Goal: Task Accomplishment & Management: Complete application form

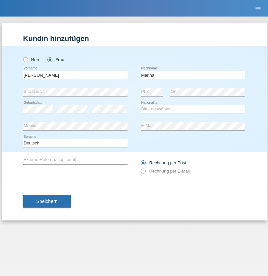
type input "Marina"
select select "PT"
select select "C"
select select "08"
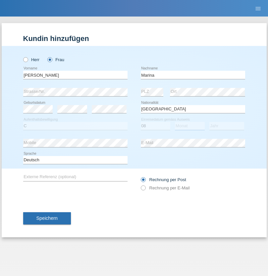
select select "06"
select select "1985"
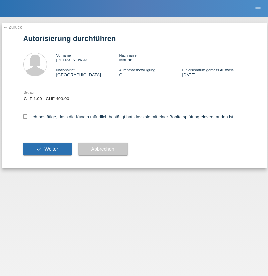
select select "1"
checkbox input "true"
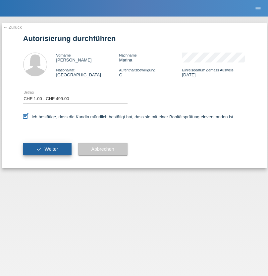
click at [47, 149] on span "Weiter" at bounding box center [51, 149] width 14 height 5
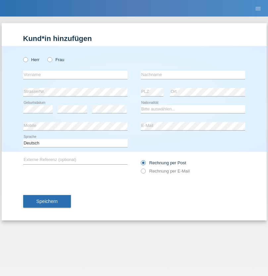
radio input "true"
click at [75, 75] on input "text" at bounding box center [75, 75] width 104 height 8
type input "[PERSON_NAME]"
click at [193, 75] on input "text" at bounding box center [193, 75] width 104 height 8
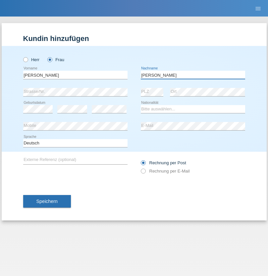
type input "[PERSON_NAME]"
select select "CH"
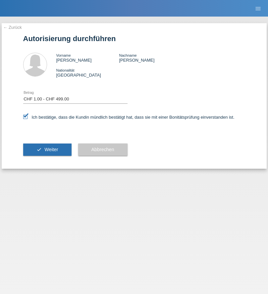
select select "1"
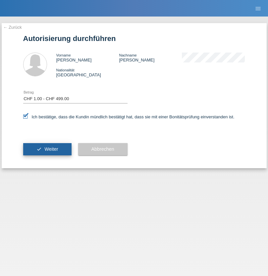
click at [47, 149] on span "Weiter" at bounding box center [51, 149] width 14 height 5
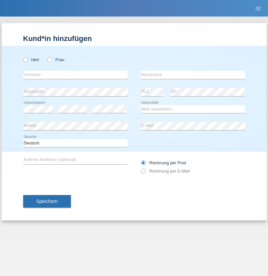
radio input "true"
click at [75, 75] on input "text" at bounding box center [75, 75] width 104 height 8
type input "Rebelo"
click at [193, 75] on input "text" at bounding box center [193, 75] width 104 height 8
type input "Marina"
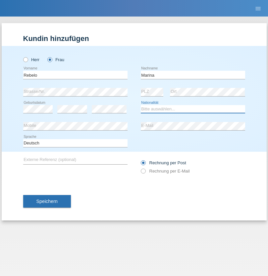
select select "PT"
select select "C"
select select "08"
select select "06"
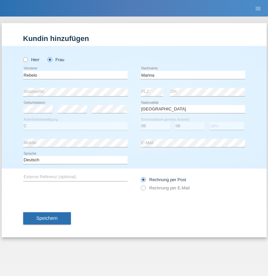
select select "1985"
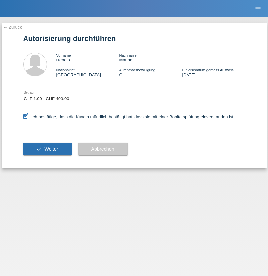
select select "1"
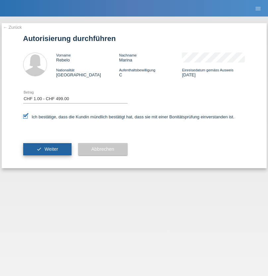
click at [47, 149] on span "Weiter" at bounding box center [51, 149] width 14 height 5
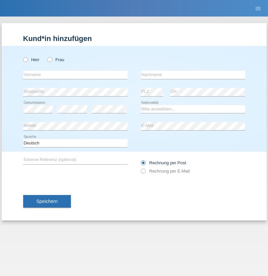
radio input "true"
click at [75, 75] on input "text" at bounding box center [75, 75] width 104 height 8
type input "[PERSON_NAME]"
click at [193, 75] on input "text" at bounding box center [193, 75] width 104 height 8
type input "Bordet"
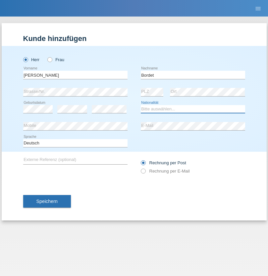
select select "CH"
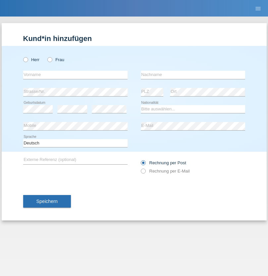
radio input "true"
click at [75, 75] on input "text" at bounding box center [75, 75] width 104 height 8
type input "[PERSON_NAME]"
click at [193, 75] on input "text" at bounding box center [193, 75] width 104 height 8
type input "Bordet"
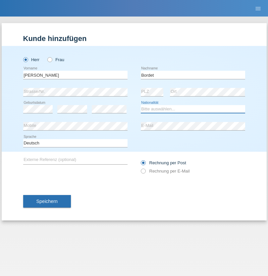
select select "CH"
